Goal: Task Accomplishment & Management: Use online tool/utility

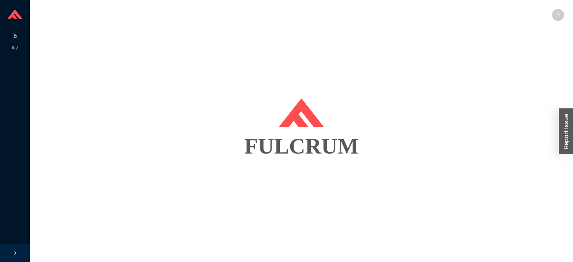
click at [16, 37] on line at bounding box center [16, 37] width 0 height 0
click at [56, 34] on link "Start Pick" at bounding box center [46, 36] width 19 height 5
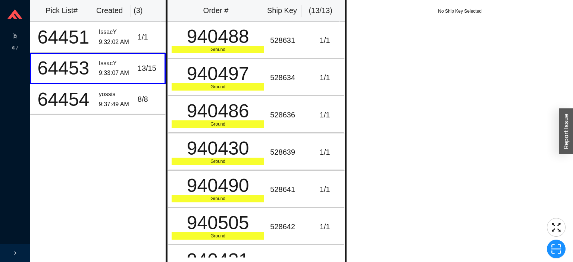
click at [15, 35] on icon ".warehouse-cart-packages-a{fill:none;stroke:currentColor;stroke-linecap:round;s…" at bounding box center [14, 35] width 5 height 5
click at [49, 38] on link "Start Pick" at bounding box center [46, 36] width 19 height 5
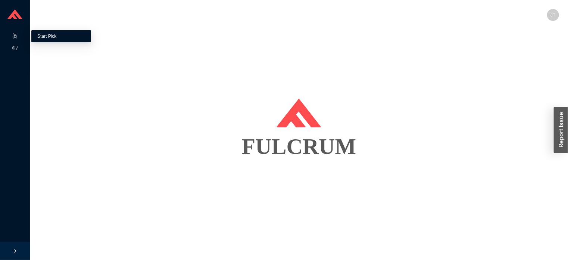
click at [56, 34] on link "Start Pick" at bounding box center [46, 36] width 19 height 5
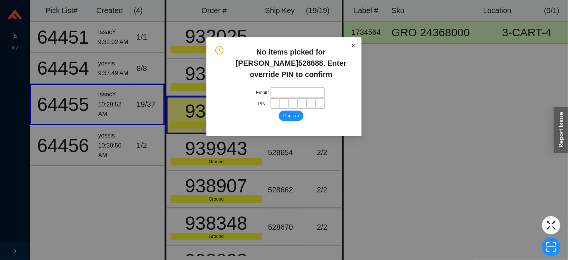
click at [359, 45] on span "Close" at bounding box center [353, 45] width 16 height 16
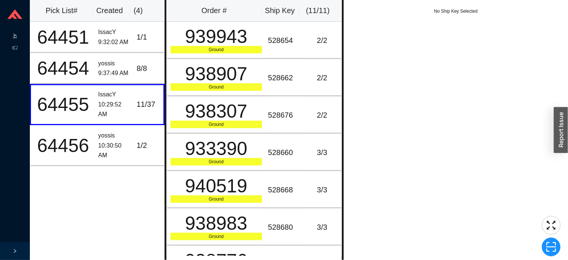
click at [17, 35] on icon ".warehouse-cart-packages-a{fill:none;stroke:currentColor;stroke-linecap:round;s…" at bounding box center [14, 35] width 5 height 5
click at [56, 35] on link "Start Pick" at bounding box center [46, 36] width 19 height 5
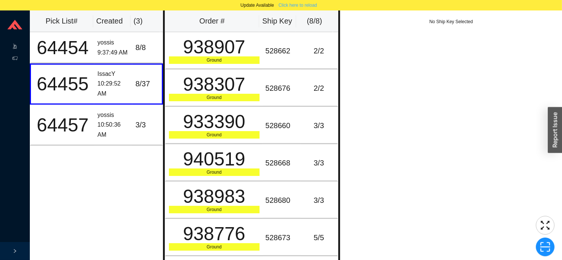
click at [294, 3] on span "Click here to reload" at bounding box center [298, 4] width 38 height 7
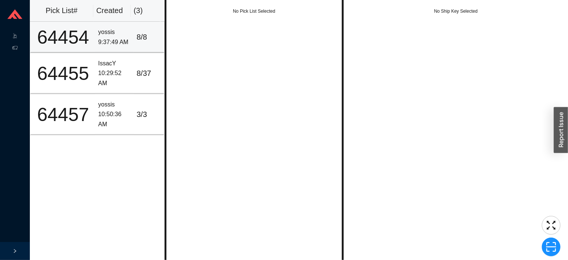
click at [113, 34] on div "yossis" at bounding box center [114, 32] width 32 height 10
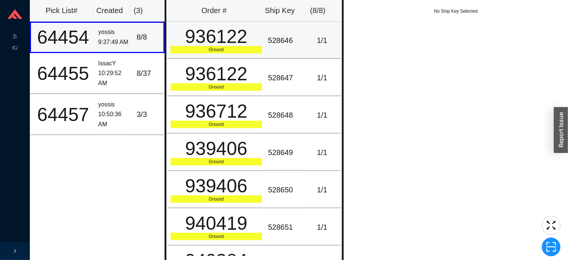
click at [225, 53] on div "Ground" at bounding box center [216, 49] width 92 height 7
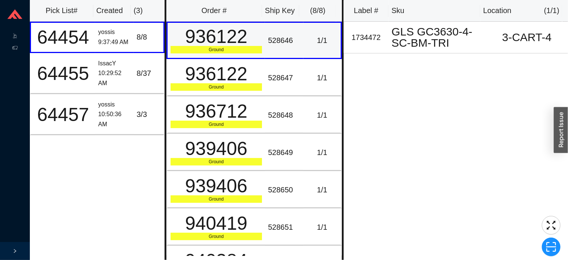
click at [249, 90] on div "Ground" at bounding box center [216, 86] width 92 height 7
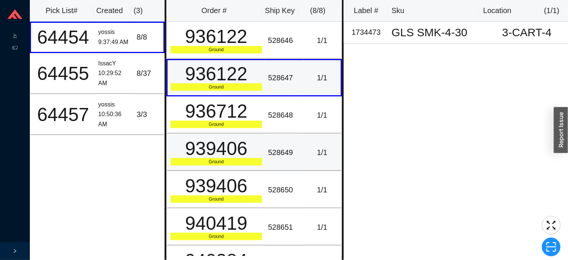
click at [271, 134] on td "528649" at bounding box center [284, 152] width 38 height 37
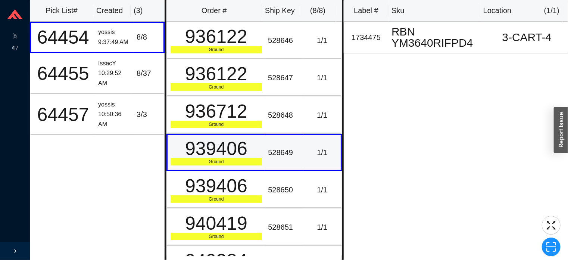
click at [270, 146] on div "528649" at bounding box center [284, 152] width 32 height 12
click at [119, 67] on div "IssacY" at bounding box center [114, 64] width 32 height 10
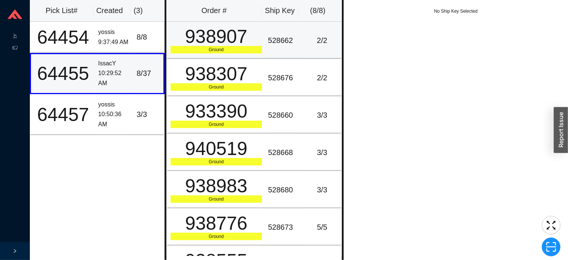
click at [211, 52] on div "Ground" at bounding box center [216, 49] width 92 height 7
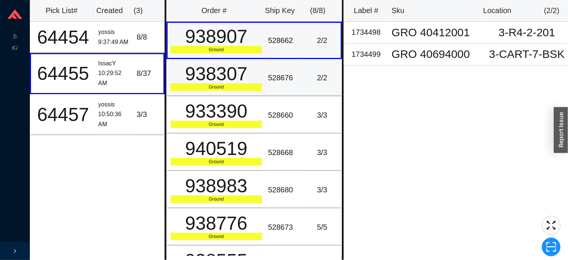
click at [240, 88] on div "Ground" at bounding box center [216, 86] width 92 height 7
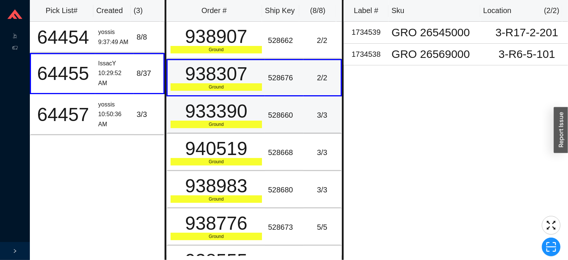
click at [261, 125] on td "933390 Ground" at bounding box center [215, 114] width 99 height 37
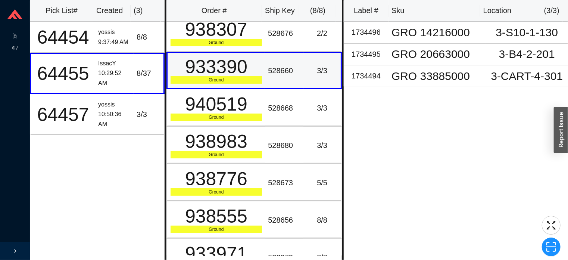
scroll to position [61, 0]
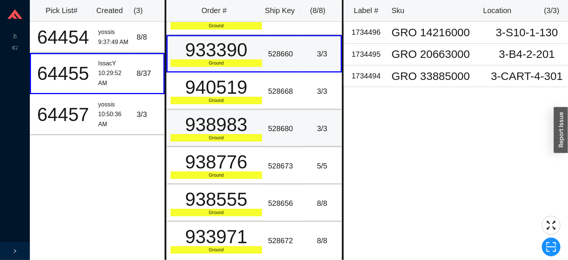
click at [222, 144] on td "938983 Ground" at bounding box center [215, 128] width 99 height 37
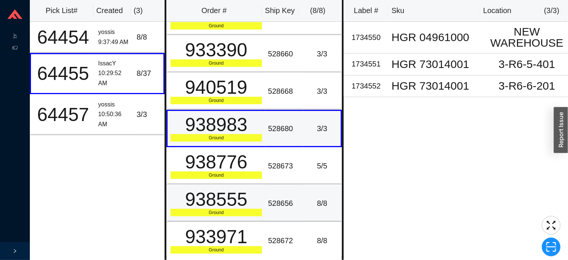
click at [269, 187] on td "528656" at bounding box center [284, 202] width 38 height 37
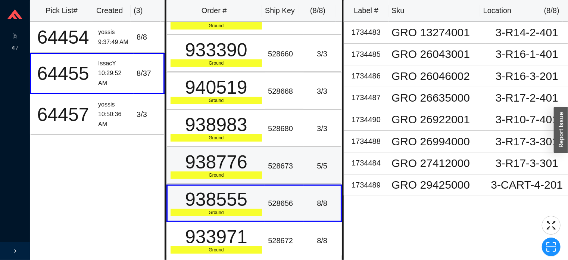
click at [258, 155] on div "938776" at bounding box center [216, 162] width 92 height 19
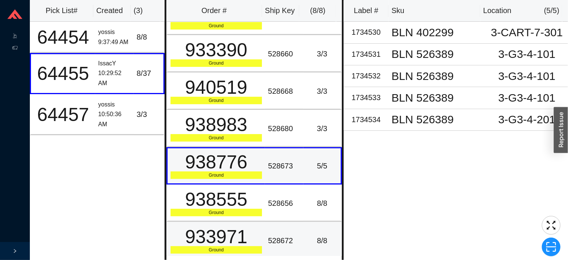
click at [272, 235] on div "528672" at bounding box center [284, 240] width 32 height 12
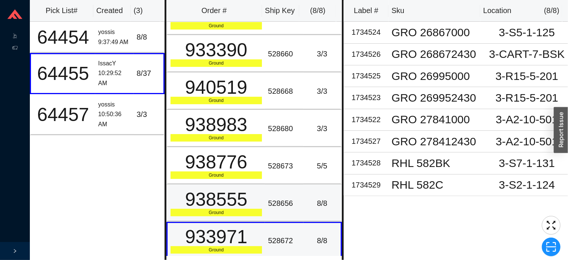
click at [257, 198] on div "938555" at bounding box center [216, 199] width 92 height 19
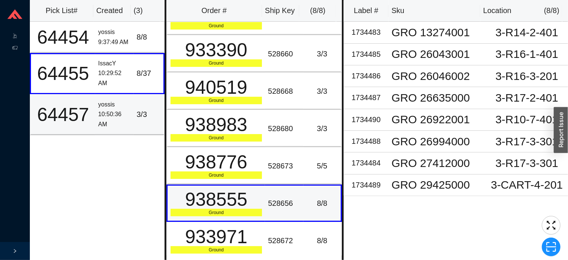
click at [88, 109] on div "64457" at bounding box center [63, 114] width 58 height 19
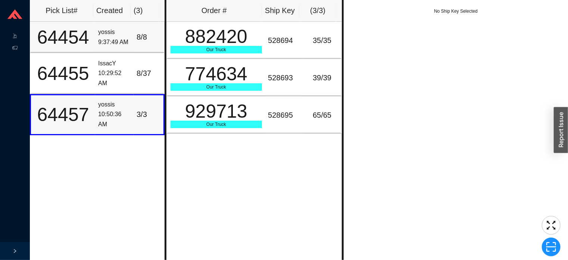
click at [113, 35] on div "yossis" at bounding box center [114, 32] width 32 height 10
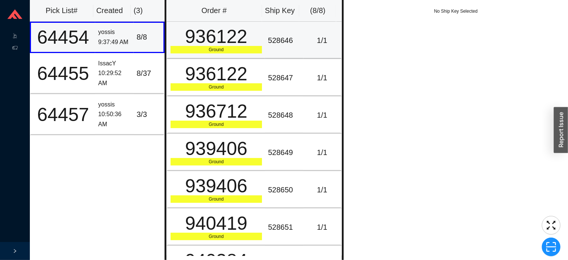
click at [193, 49] on div "Ground" at bounding box center [216, 49] width 92 height 7
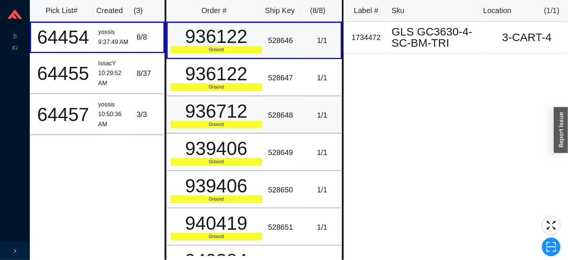
click at [223, 97] on td "936712 Ground" at bounding box center [215, 114] width 99 height 37
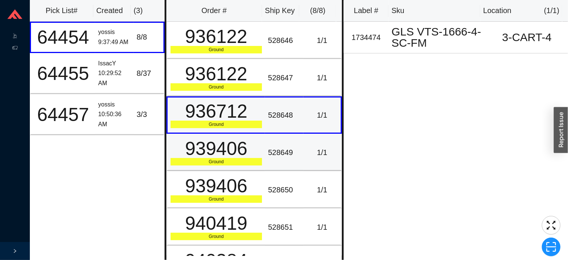
click at [236, 143] on div "939406" at bounding box center [216, 148] width 92 height 19
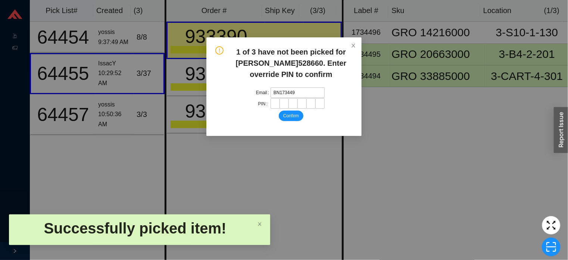
type input "BN1734496"
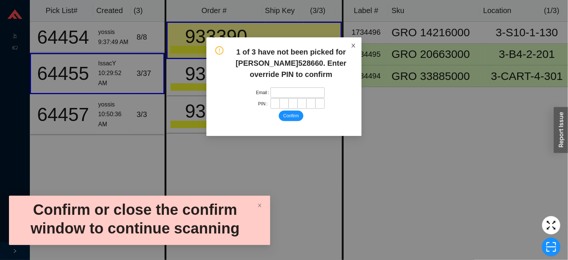
click at [360, 46] on span "Close" at bounding box center [353, 45] width 16 height 16
